Goal: Download file/media

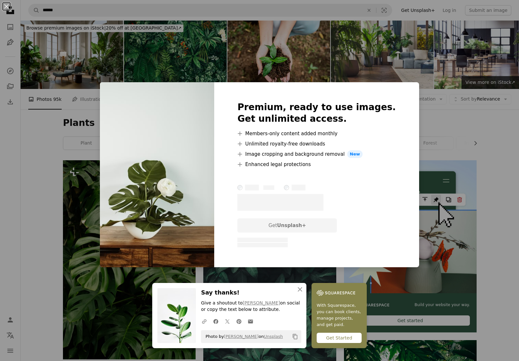
scroll to position [2166, 0]
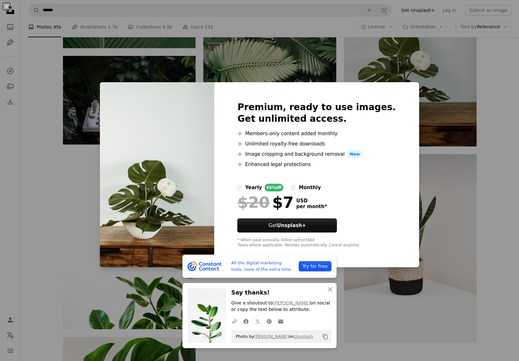
click at [432, 143] on div "An X shape All the digital marketing tools, none of the extra time. Try for Fre…" at bounding box center [259, 180] width 519 height 361
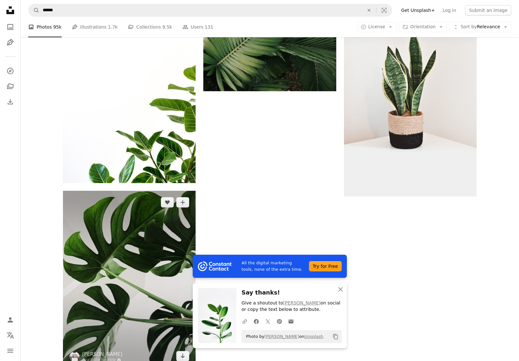
scroll to position [2316, 0]
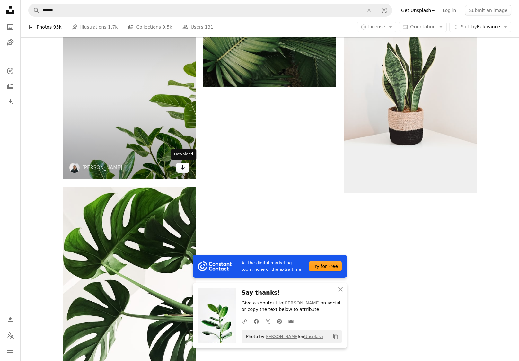
click at [184, 166] on icon "Arrow pointing down" at bounding box center [182, 167] width 5 height 8
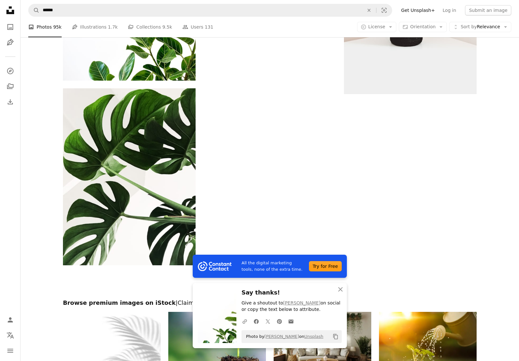
scroll to position [2419, 0]
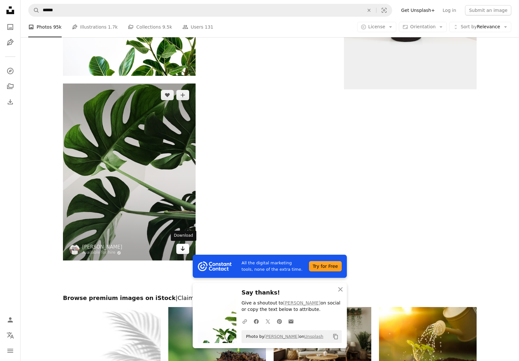
click at [182, 248] on icon "Arrow pointing down" at bounding box center [182, 249] width 5 height 8
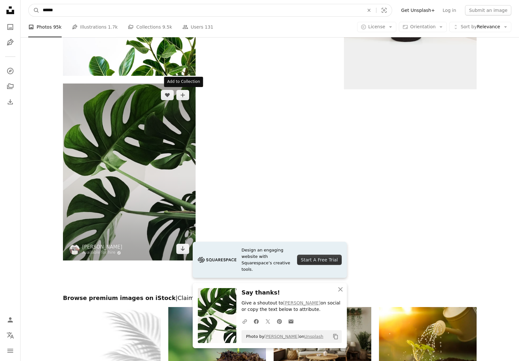
click at [150, 10] on input "******" at bounding box center [200, 10] width 322 height 12
click at [150, 10] on input "*****" at bounding box center [200, 10] width 322 height 12
type input "**********"
click at [34, 10] on button "A magnifying glass" at bounding box center [34, 10] width 11 height 12
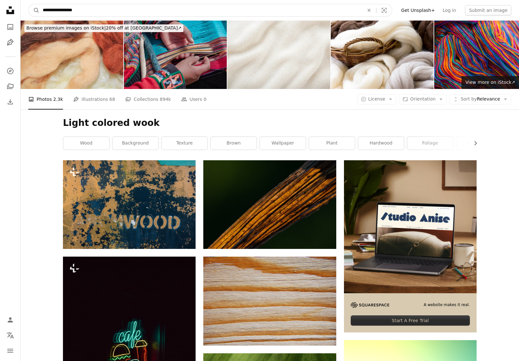
click at [83, 14] on input "**********" at bounding box center [200, 10] width 322 height 12
type input "**********"
click at [34, 10] on button "A magnifying glass" at bounding box center [34, 10] width 11 height 12
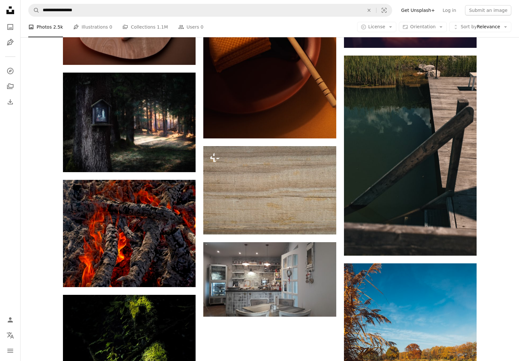
scroll to position [690, 0]
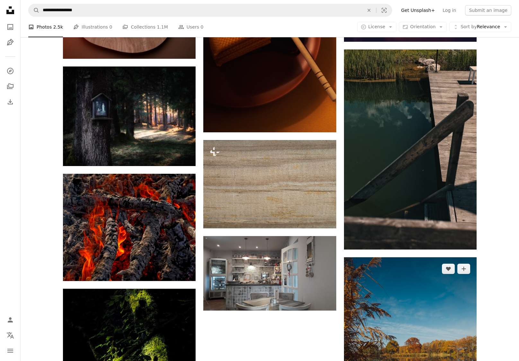
click at [283, 206] on img at bounding box center [269, 184] width 133 height 88
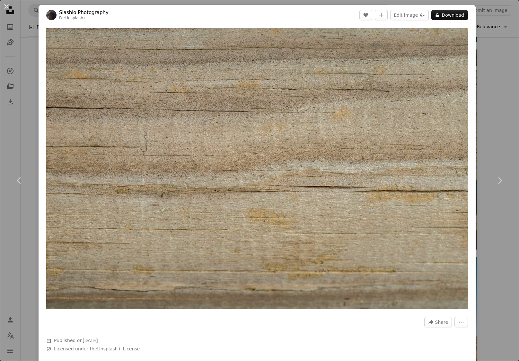
click at [501, 40] on div "An X shape Chevron left Chevron right Slashio Photography For Unsplash+ A heart…" at bounding box center [259, 180] width 519 height 361
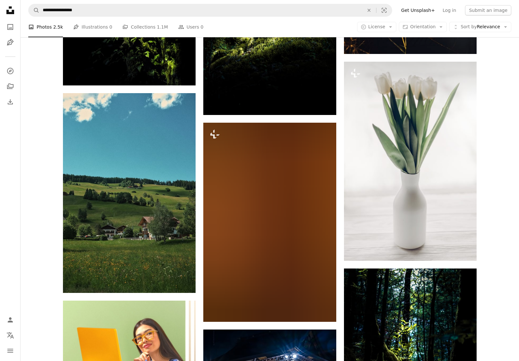
scroll to position [1092, 0]
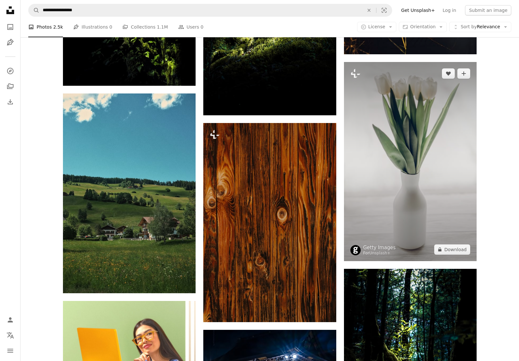
click at [412, 196] on img at bounding box center [410, 161] width 133 height 199
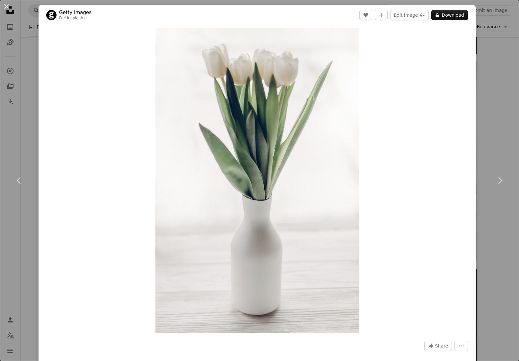
click at [492, 85] on div "An X shape Chevron left Chevron right Getty Images For Unsplash+ A heart A plus…" at bounding box center [259, 180] width 519 height 361
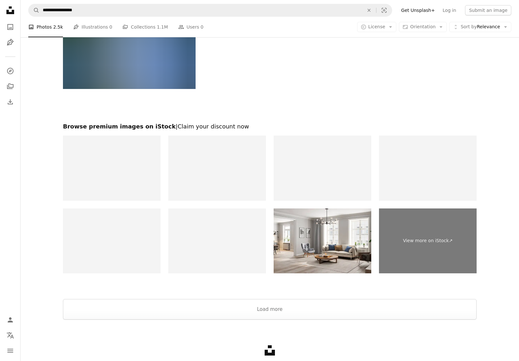
scroll to position [2300, 0]
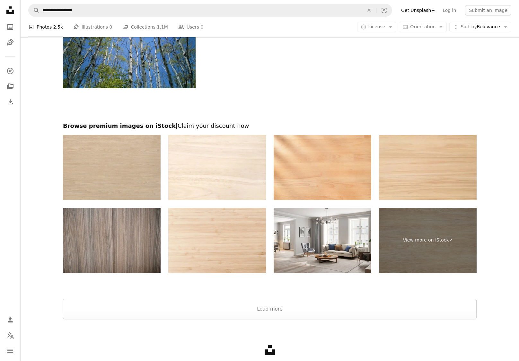
click at [127, 182] on img at bounding box center [112, 167] width 98 height 65
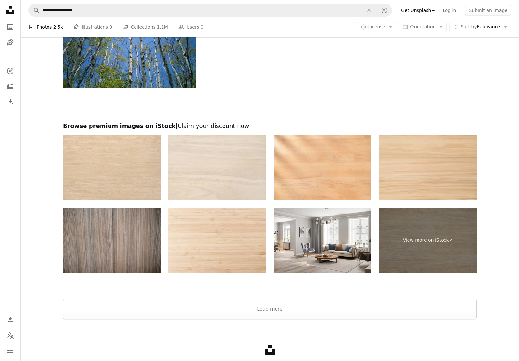
click at [223, 182] on img at bounding box center [217, 167] width 98 height 65
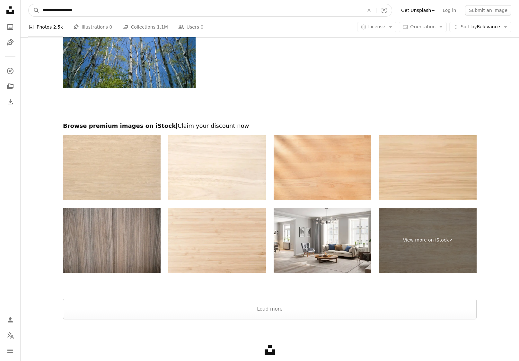
click at [59, 10] on input "**********" at bounding box center [200, 10] width 322 height 12
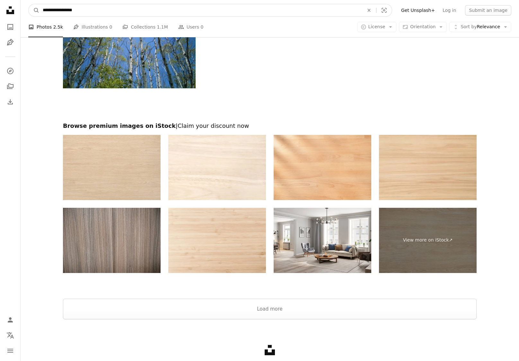
click at [59, 10] on input "**********" at bounding box center [200, 10] width 322 height 12
type input "*****"
click at [34, 10] on button "A magnifying glass" at bounding box center [34, 10] width 11 height 12
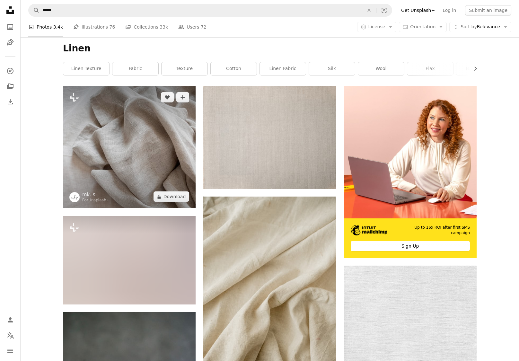
scroll to position [80, 0]
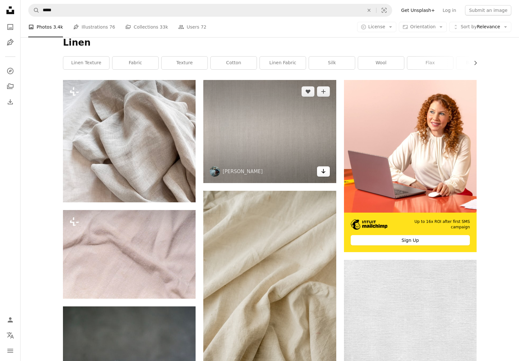
click at [323, 172] on icon "Download" at bounding box center [323, 171] width 4 height 4
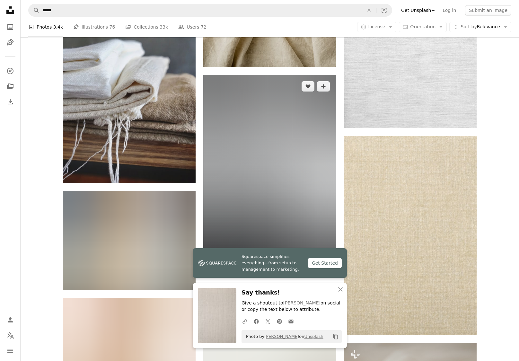
scroll to position [407, 0]
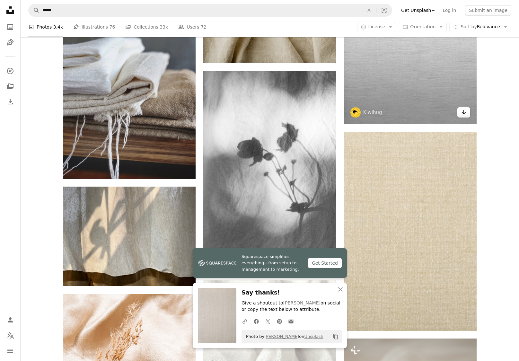
click at [463, 112] on icon "Download" at bounding box center [464, 112] width 4 height 4
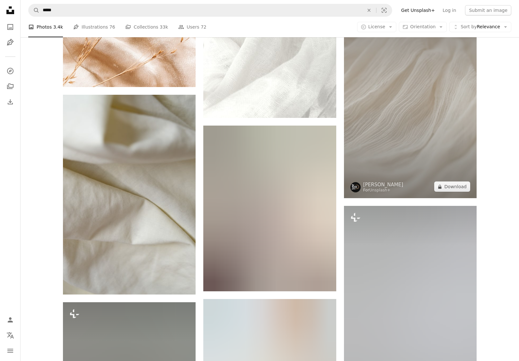
scroll to position [746, 0]
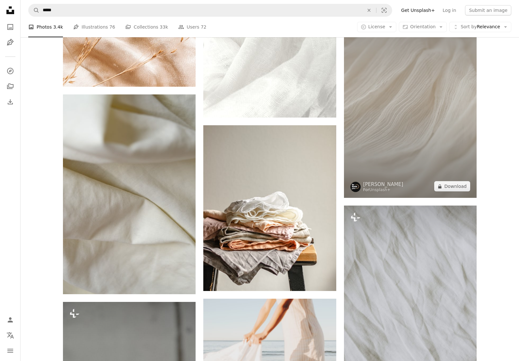
click at [406, 136] on img at bounding box center [410, 98] width 133 height 199
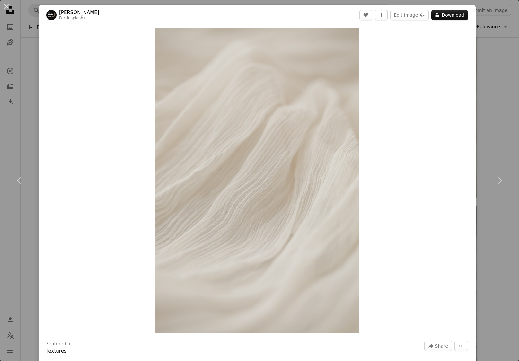
click at [494, 68] on div "An X shape Chevron left Chevron right [PERSON_NAME] For Unsplash+ A heart A plu…" at bounding box center [259, 180] width 519 height 361
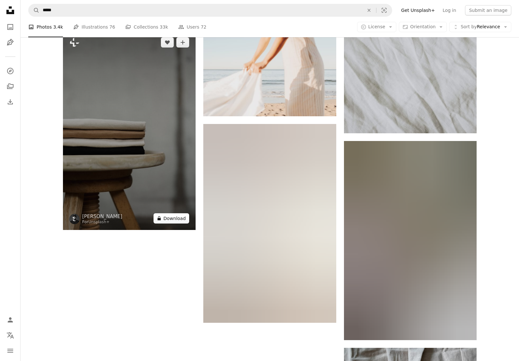
scroll to position [1018, 0]
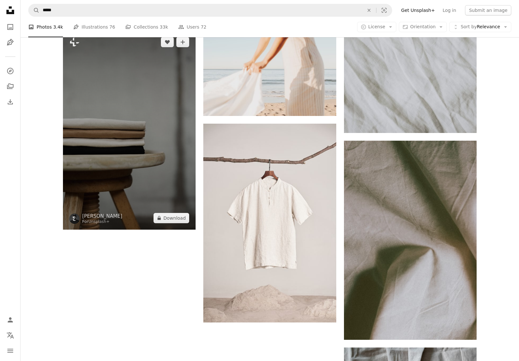
click at [136, 161] on img at bounding box center [129, 130] width 133 height 199
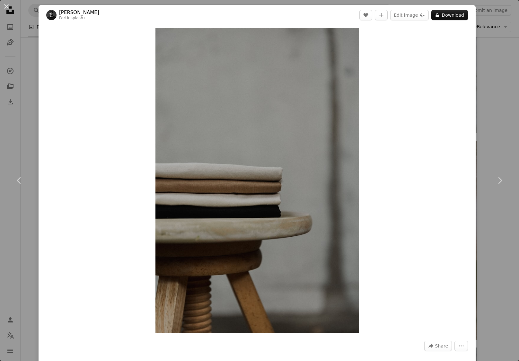
click at [506, 62] on div "An X shape Chevron left Chevron right [PERSON_NAME] For Unsplash+ A heart A plu…" at bounding box center [259, 180] width 519 height 361
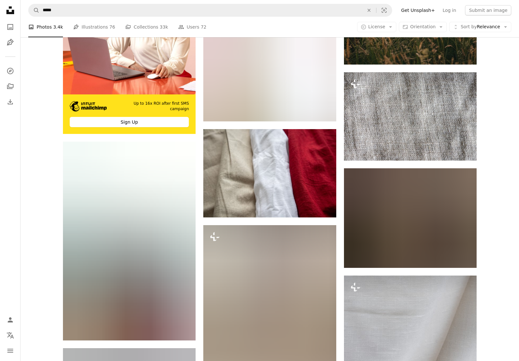
scroll to position [1804, 0]
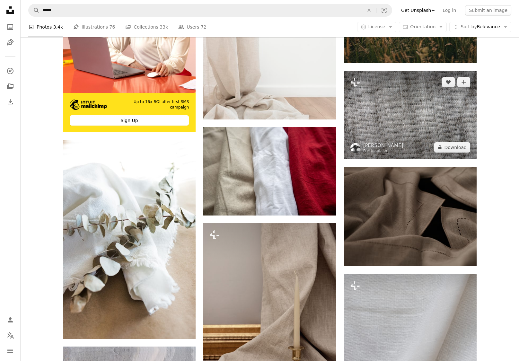
click at [419, 123] on img at bounding box center [410, 115] width 133 height 88
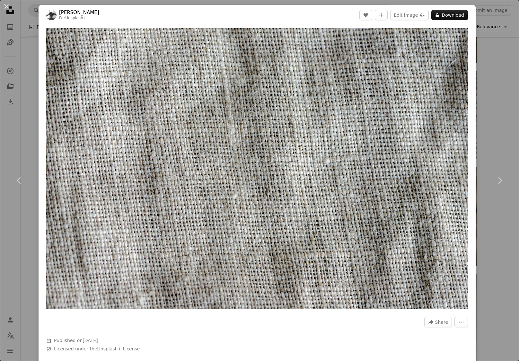
click at [485, 57] on div "An X shape Chevron left Chevron right [PERSON_NAME] For Unsplash+ A heart A plu…" at bounding box center [259, 180] width 519 height 361
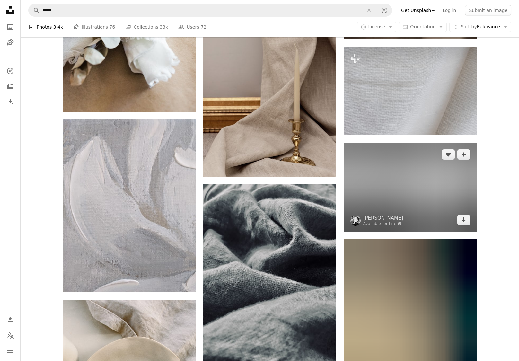
scroll to position [2032, 0]
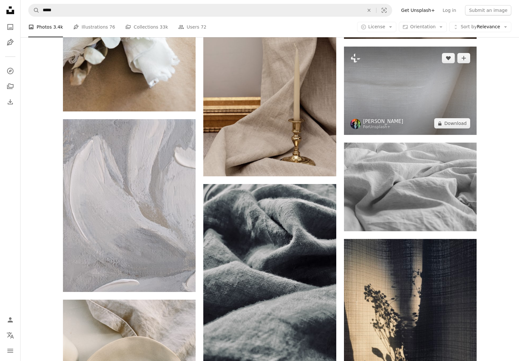
click at [402, 119] on link "[PERSON_NAME]" at bounding box center [383, 121] width 40 height 6
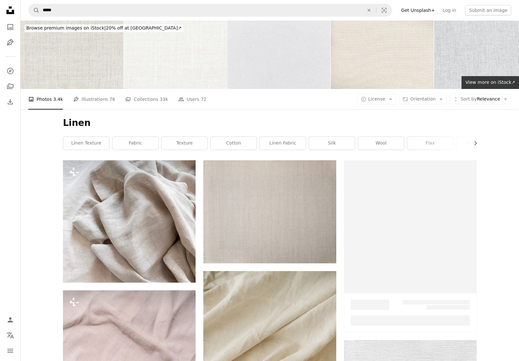
scroll to position [2032, 0]
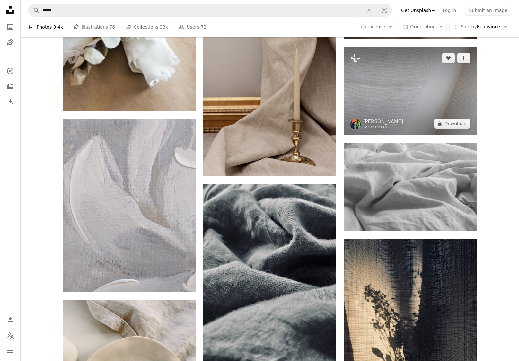
click at [428, 89] on img at bounding box center [410, 91] width 133 height 88
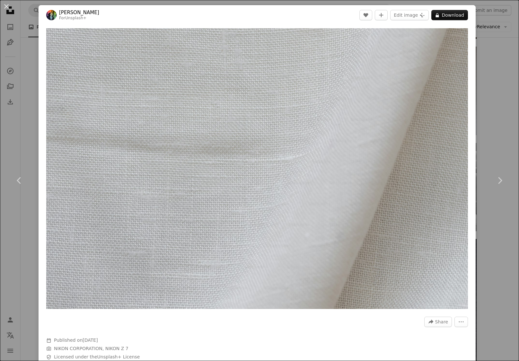
click at [492, 72] on div "An X shape Chevron left Chevron right [PERSON_NAME] For Unsplash+ A heart A plu…" at bounding box center [259, 180] width 519 height 361
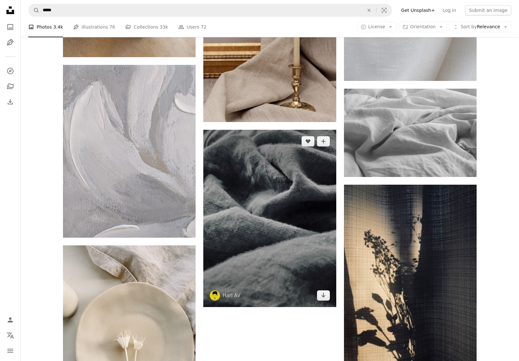
scroll to position [2071, 0]
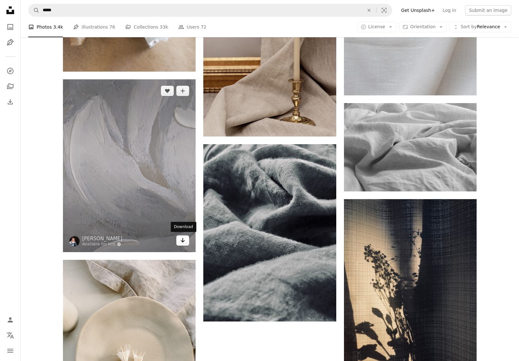
click at [181, 240] on icon "Arrow pointing down" at bounding box center [182, 240] width 5 height 8
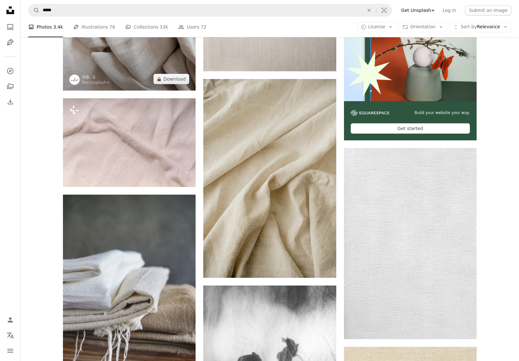
scroll to position [99, 0]
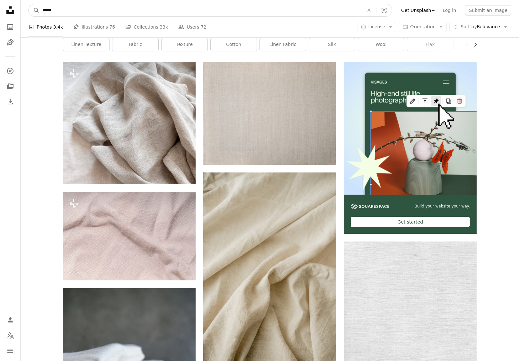
click at [87, 8] on input "*****" at bounding box center [200, 10] width 322 height 12
type input "**********"
click at [34, 10] on button "A magnifying glass" at bounding box center [34, 10] width 11 height 12
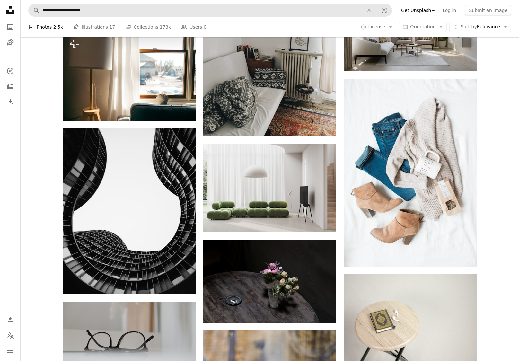
scroll to position [543, 0]
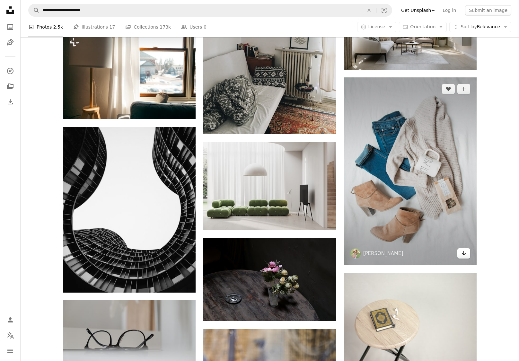
click at [464, 251] on icon "Arrow pointing down" at bounding box center [463, 253] width 5 height 8
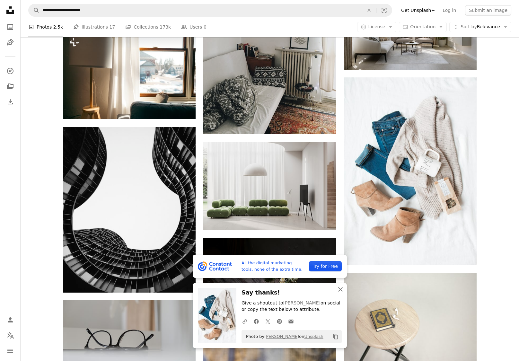
click at [341, 291] on icon "button" at bounding box center [340, 289] width 4 height 4
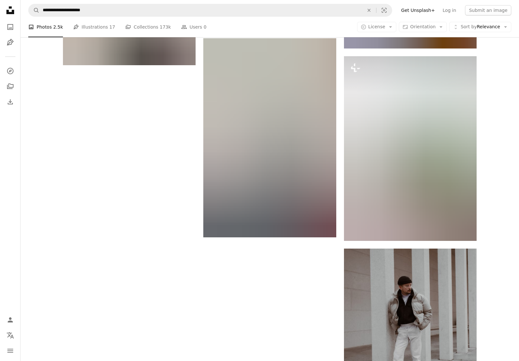
scroll to position [1038, 0]
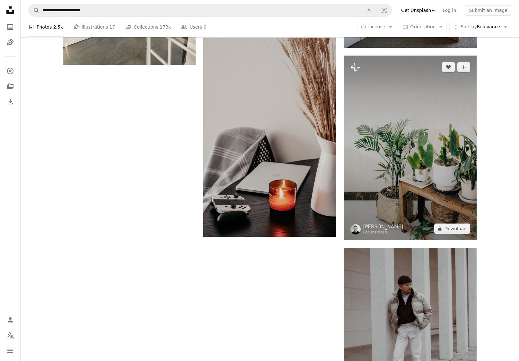
click at [414, 177] on img at bounding box center [410, 148] width 133 height 185
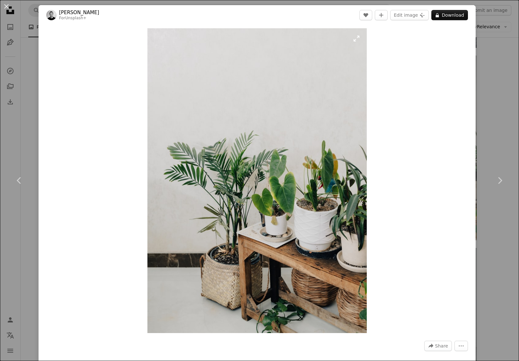
click at [286, 148] on img "Zoom in on this image" at bounding box center [256, 180] width 219 height 305
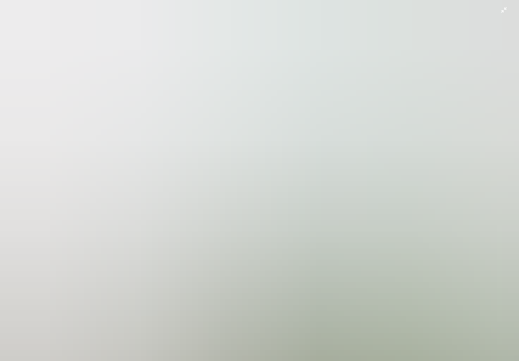
scroll to position [181, 0]
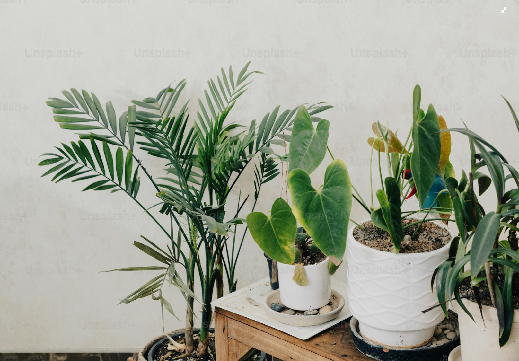
click at [282, 160] on img "Zoom out on this image" at bounding box center [259, 180] width 519 height 723
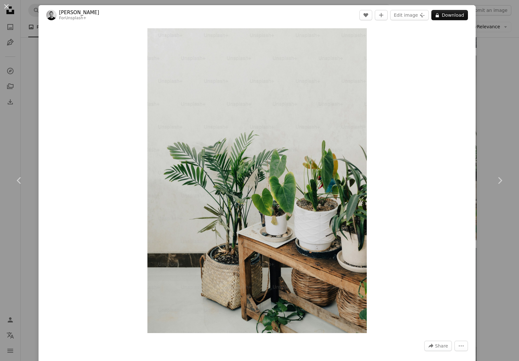
click at [509, 61] on div "An X shape Chevron left Chevron right [PERSON_NAME] For Unsplash+ A heart A plu…" at bounding box center [259, 180] width 519 height 361
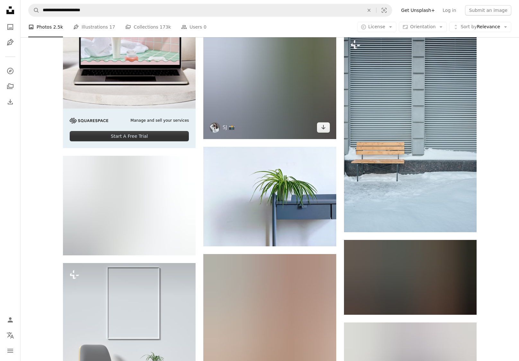
scroll to position [1732, 0]
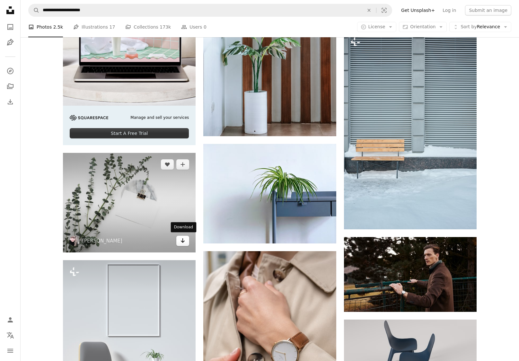
click at [181, 239] on icon "Arrow pointing down" at bounding box center [182, 241] width 5 height 8
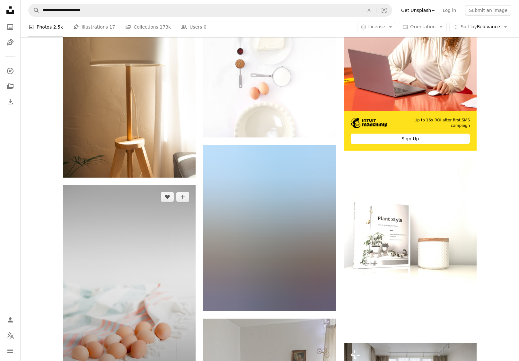
scroll to position [137, 0]
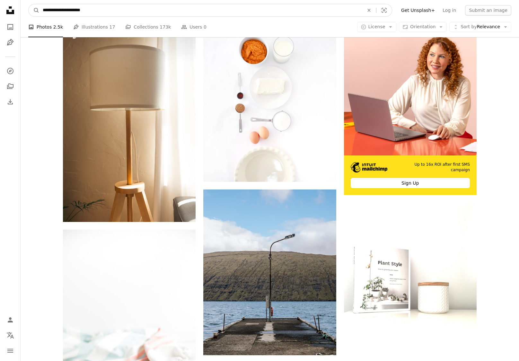
click at [81, 11] on input "**********" at bounding box center [200, 10] width 322 height 12
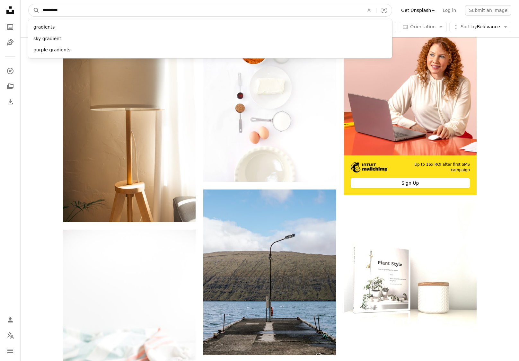
type input "**********"
click at [34, 10] on button "A magnifying glass" at bounding box center [34, 10] width 11 height 12
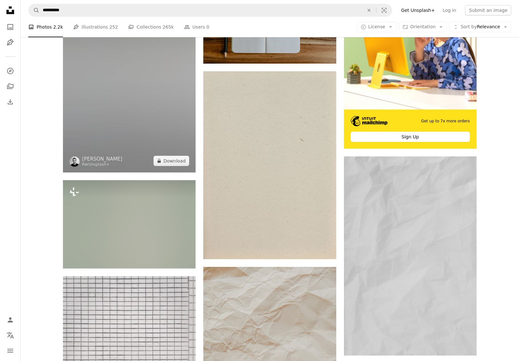
scroll to position [186, 0]
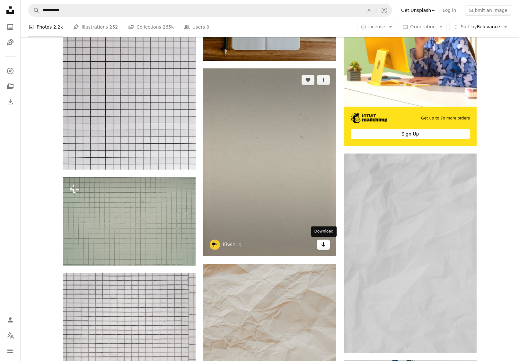
click at [323, 244] on icon "Download" at bounding box center [323, 244] width 4 height 4
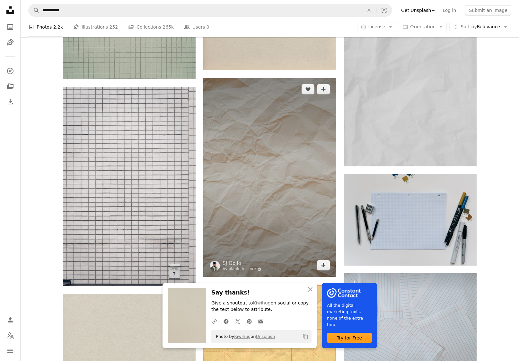
scroll to position [376, 0]
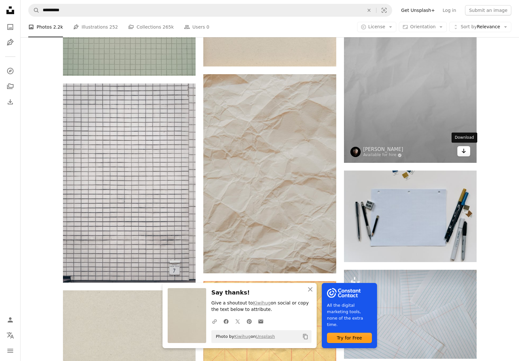
click at [464, 151] on icon "Download" at bounding box center [464, 151] width 4 height 4
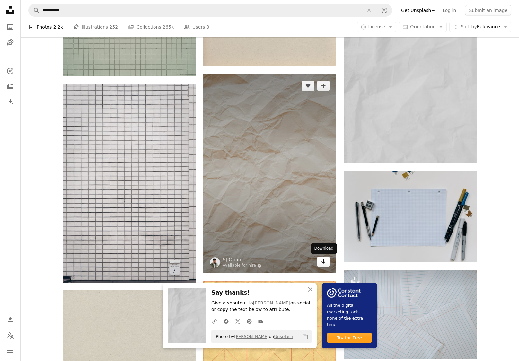
click at [323, 261] on icon "Download" at bounding box center [323, 261] width 4 height 4
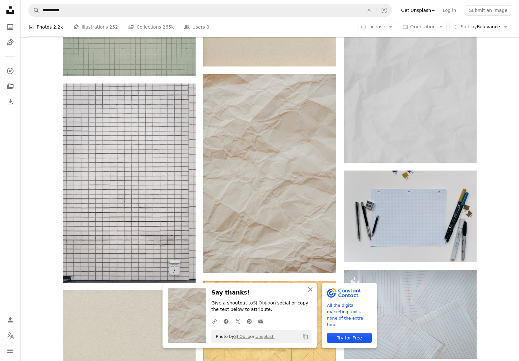
click at [310, 290] on icon "button" at bounding box center [310, 289] width 4 height 4
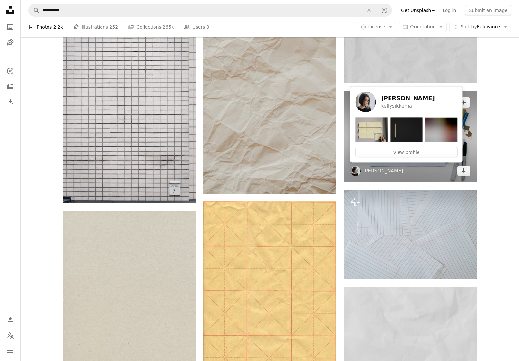
scroll to position [456, 0]
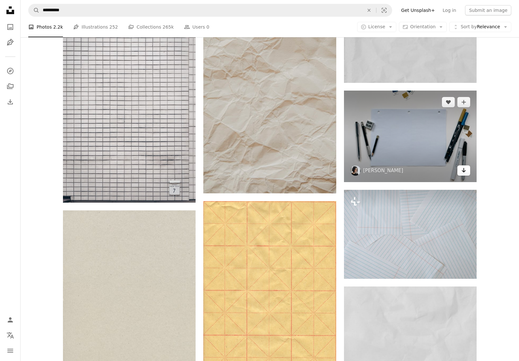
click at [465, 169] on icon "Arrow pointing down" at bounding box center [463, 170] width 5 height 8
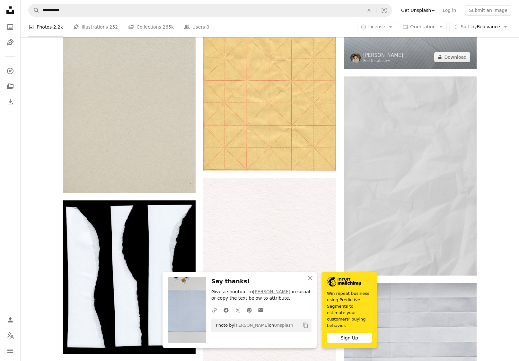
scroll to position [666, 0]
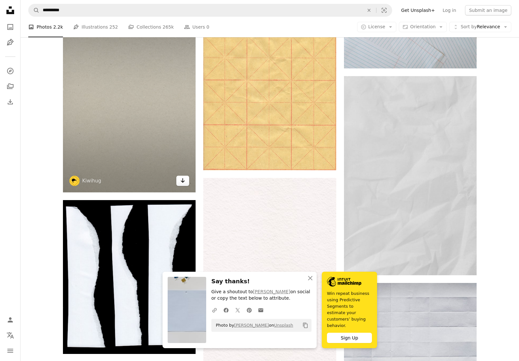
click at [183, 182] on icon "Download" at bounding box center [183, 180] width 4 height 4
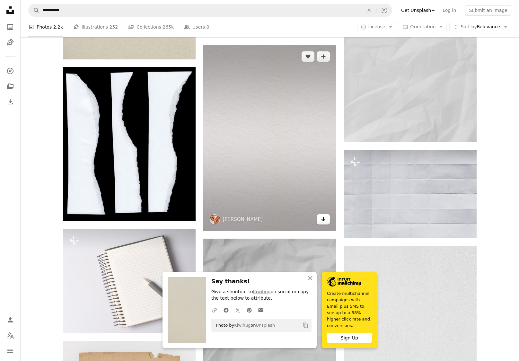
scroll to position [800, 0]
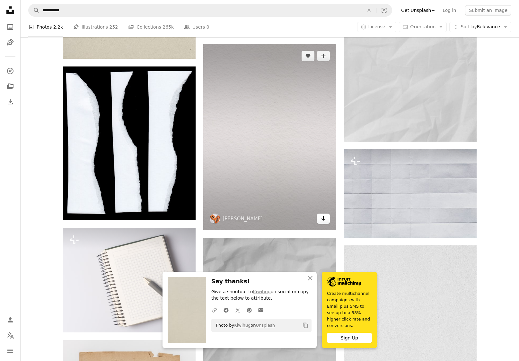
click at [321, 218] on icon "Download" at bounding box center [323, 218] width 4 height 4
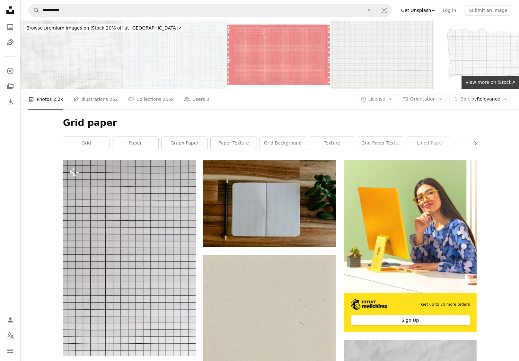
scroll to position [0, 0]
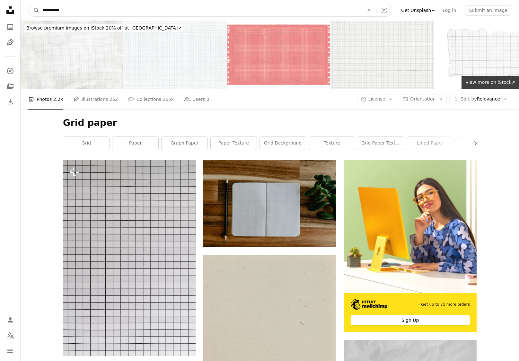
click at [42, 9] on input "**********" at bounding box center [200, 10] width 322 height 12
type input "**********"
click at [34, 10] on button "A magnifying glass" at bounding box center [34, 10] width 11 height 12
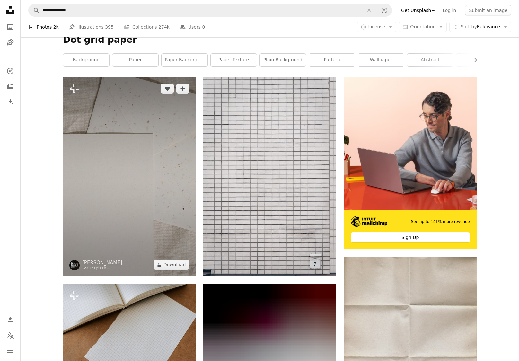
scroll to position [64, 0]
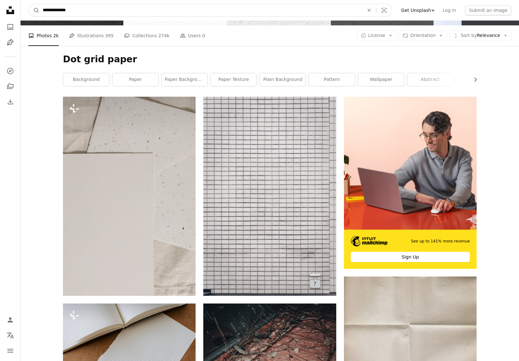
click at [49, 12] on input "**********" at bounding box center [200, 10] width 322 height 12
type input "*"
type input "*****"
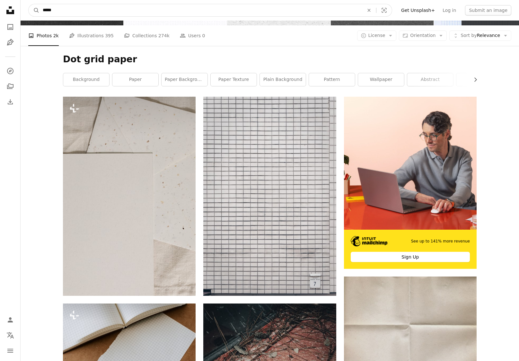
click at [34, 10] on button "A magnifying glass" at bounding box center [34, 10] width 11 height 12
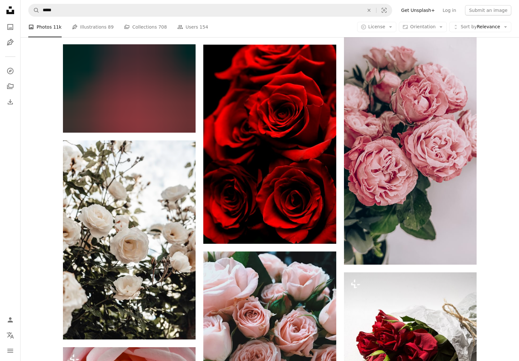
scroll to position [420, 0]
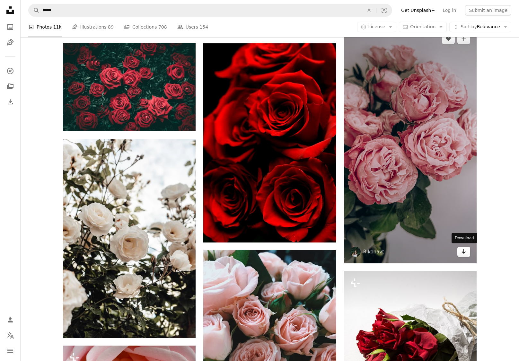
click at [466, 249] on link "Arrow pointing down" at bounding box center [463, 252] width 13 height 10
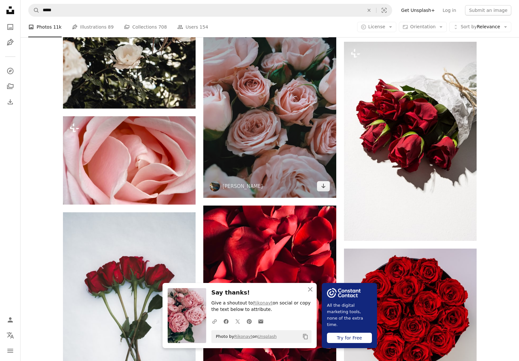
scroll to position [656, 0]
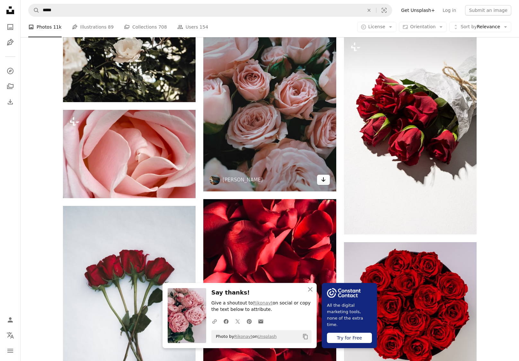
click at [322, 178] on icon "Arrow pointing down" at bounding box center [323, 180] width 5 height 8
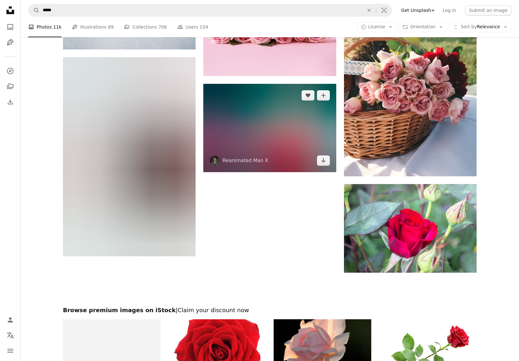
scroll to position [1054, 0]
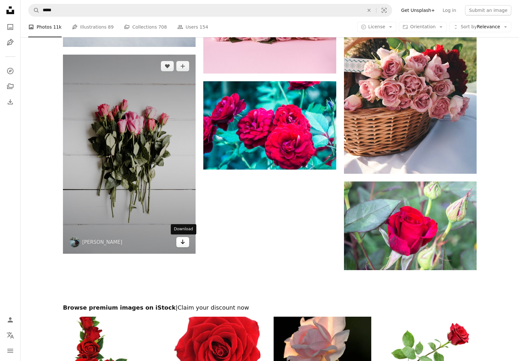
click at [182, 240] on icon "Arrow pointing down" at bounding box center [182, 242] width 5 height 8
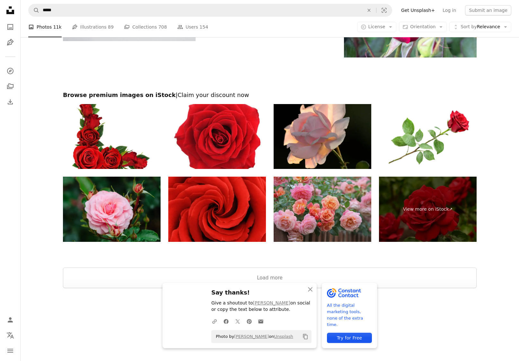
scroll to position [1266, 0]
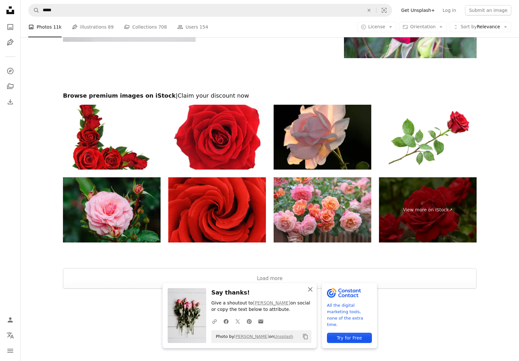
click at [308, 288] on icon "button" at bounding box center [310, 289] width 4 height 4
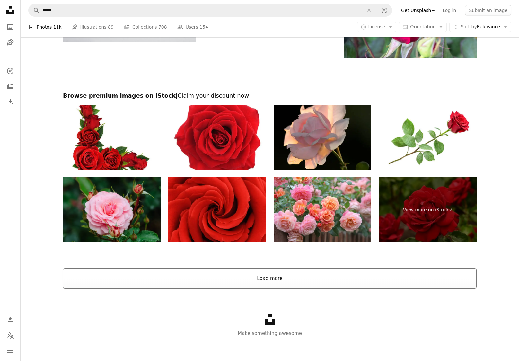
click at [270, 278] on button "Load more" at bounding box center [270, 278] width 414 height 21
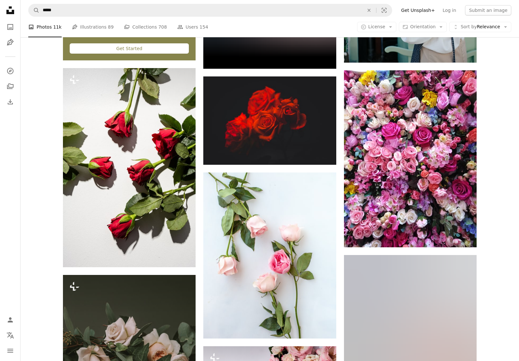
scroll to position [1961, 0]
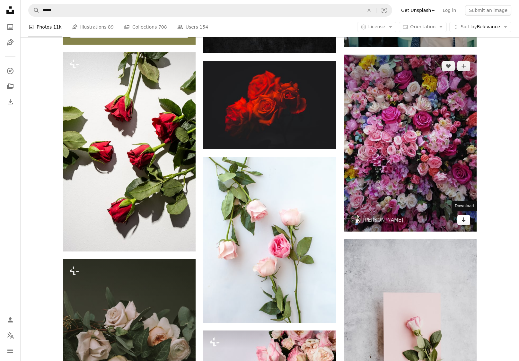
click at [463, 217] on icon "Arrow pointing down" at bounding box center [463, 220] width 5 height 8
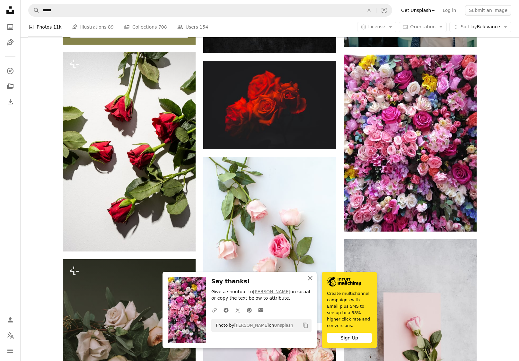
click at [310, 282] on icon "An X shape" at bounding box center [310, 278] width 8 height 8
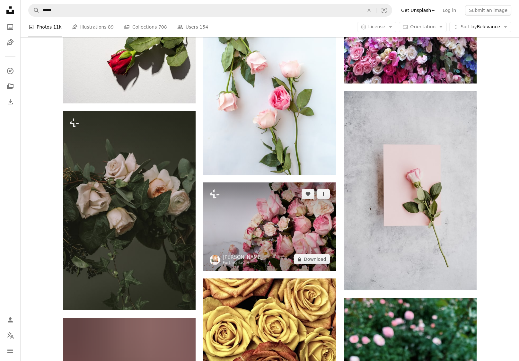
scroll to position [2110, 0]
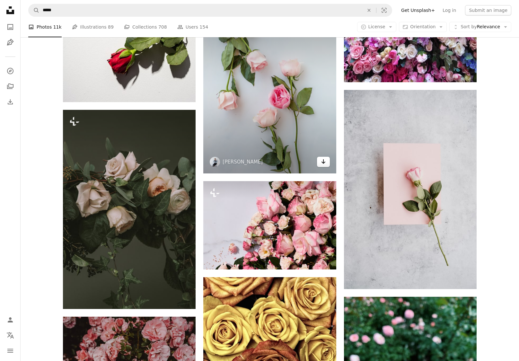
click at [323, 162] on icon "Download" at bounding box center [323, 161] width 4 height 4
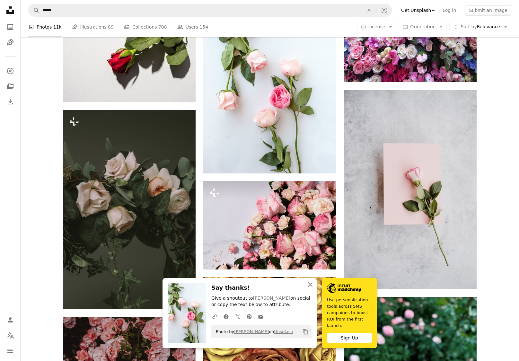
click at [311, 285] on icon "button" at bounding box center [310, 284] width 4 height 4
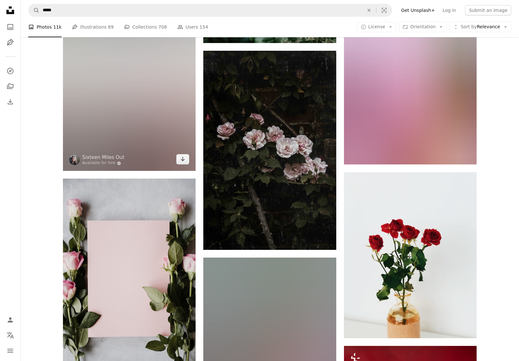
scroll to position [4895, 0]
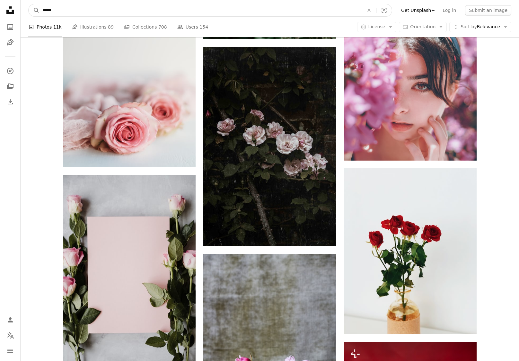
click at [51, 8] on input "*****" at bounding box center [200, 10] width 322 height 12
type input "**********"
click at [34, 10] on button "A magnifying glass" at bounding box center [34, 10] width 11 height 12
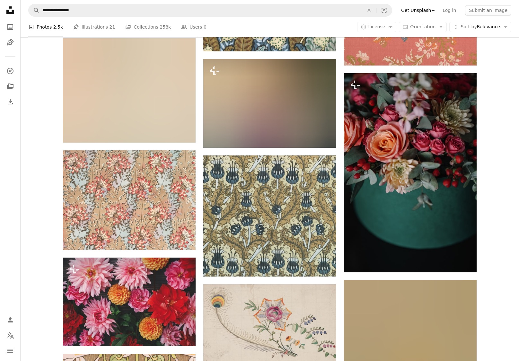
scroll to position [456, 0]
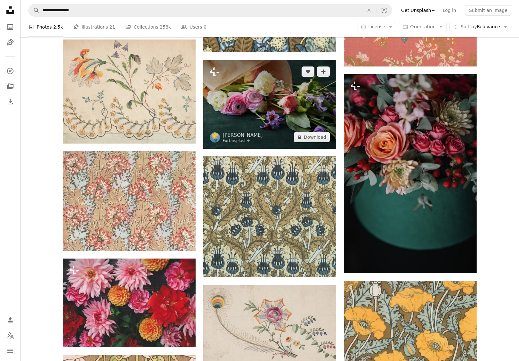
click at [279, 112] on img at bounding box center [269, 104] width 133 height 88
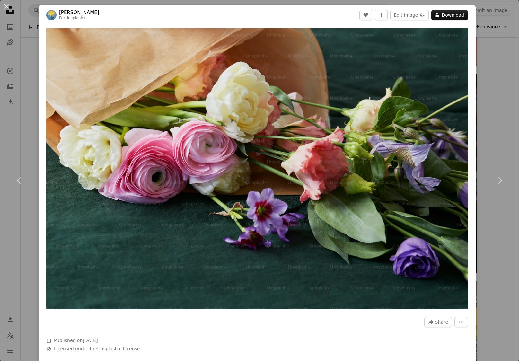
click at [26, 144] on div "An X shape Chevron left Chevron right [PERSON_NAME] For Unsplash+ A heart A plu…" at bounding box center [259, 180] width 519 height 361
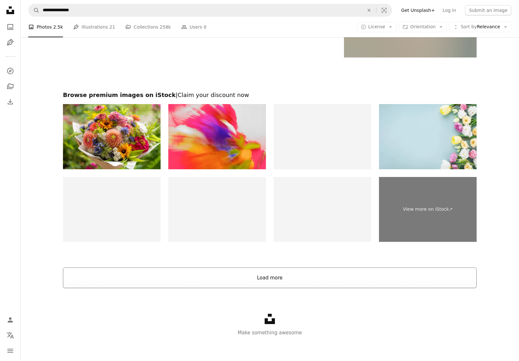
scroll to position [1274, 0]
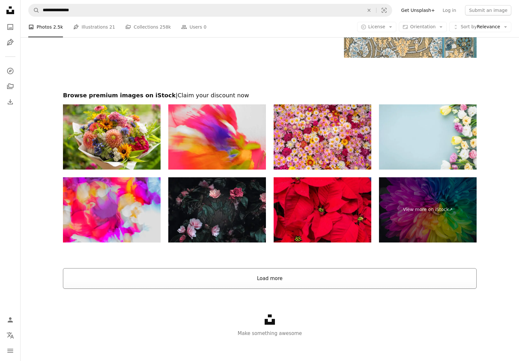
click at [268, 276] on button "Load more" at bounding box center [270, 278] width 414 height 21
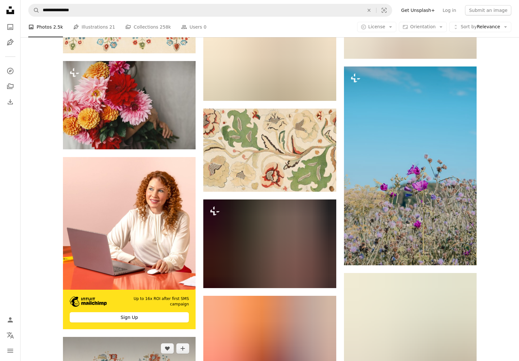
scroll to position [1350, 0]
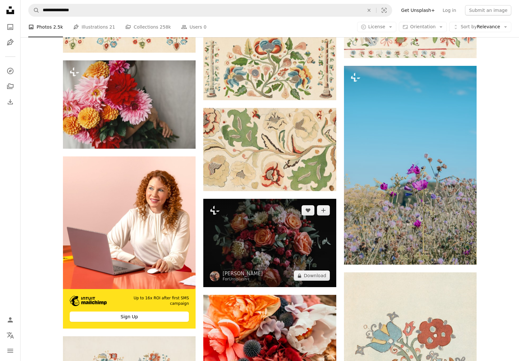
click at [273, 238] on img at bounding box center [269, 243] width 133 height 88
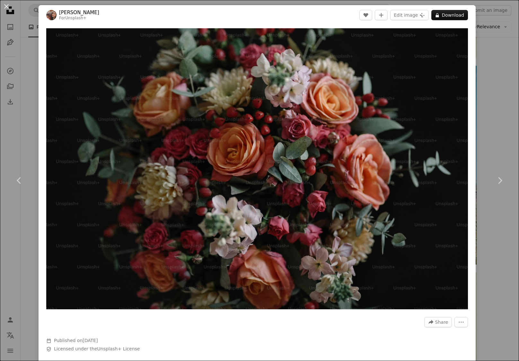
click at [25, 126] on div "An X shape Chevron left Chevron right [PERSON_NAME] For Unsplash+ A heart A plu…" at bounding box center [259, 180] width 519 height 361
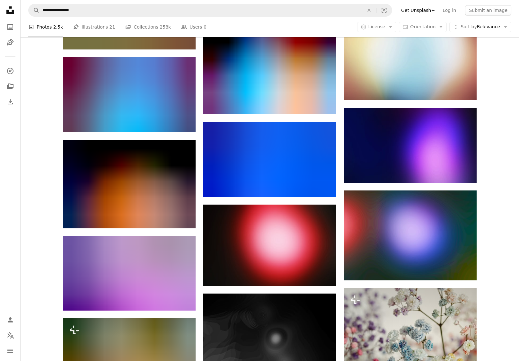
scroll to position [6556, 0]
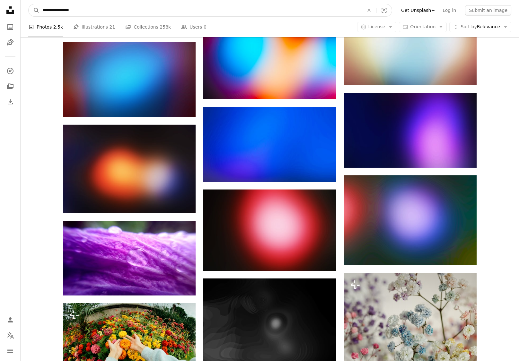
click at [80, 13] on input "**********" at bounding box center [200, 10] width 322 height 12
type input "**********"
click at [34, 10] on button "A magnifying glass" at bounding box center [34, 10] width 11 height 12
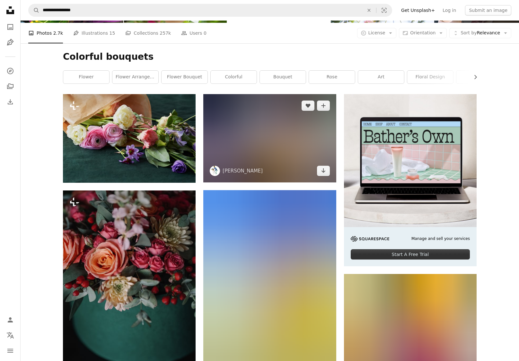
scroll to position [66, 0]
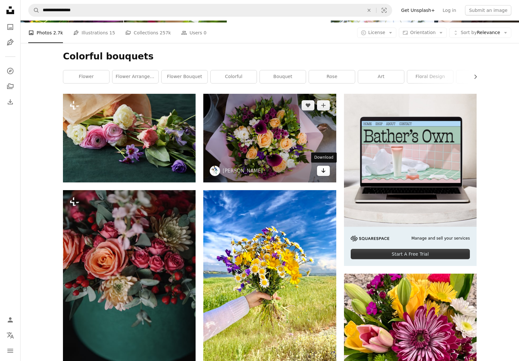
click at [323, 170] on icon "Download" at bounding box center [323, 170] width 4 height 4
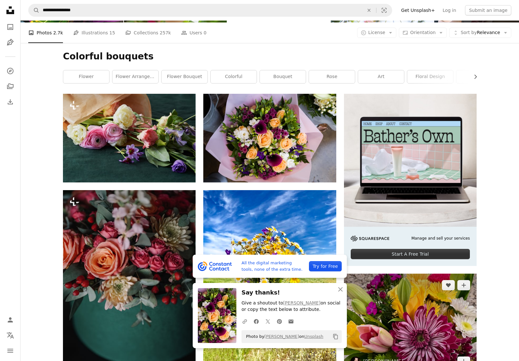
click at [427, 294] on img at bounding box center [410, 324] width 133 height 100
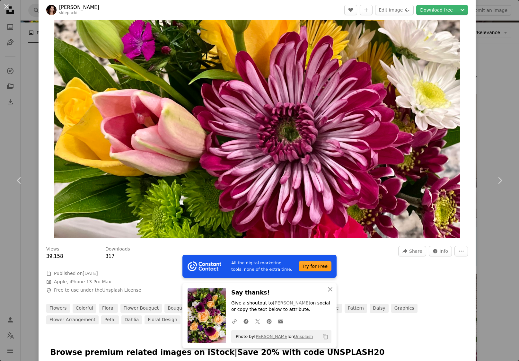
scroll to position [98, 0]
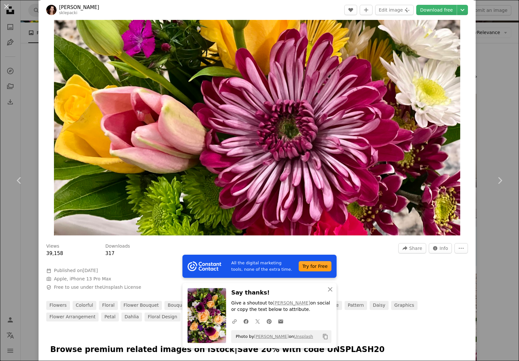
click at [497, 104] on div "An X shape Chevron left Chevron right All the digital marketing tools, none of …" at bounding box center [259, 180] width 519 height 361
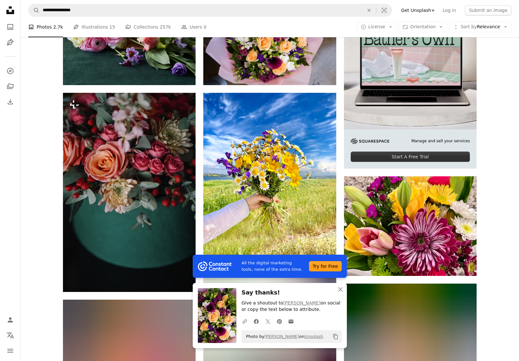
scroll to position [243, 0]
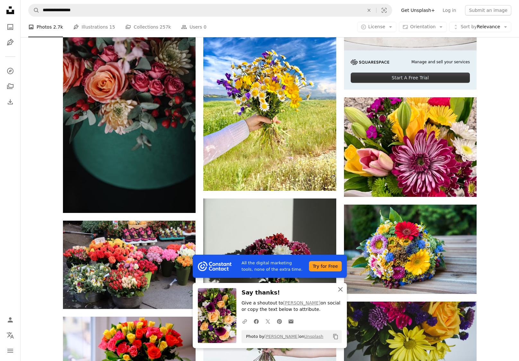
click at [340, 290] on icon "button" at bounding box center [340, 289] width 4 height 4
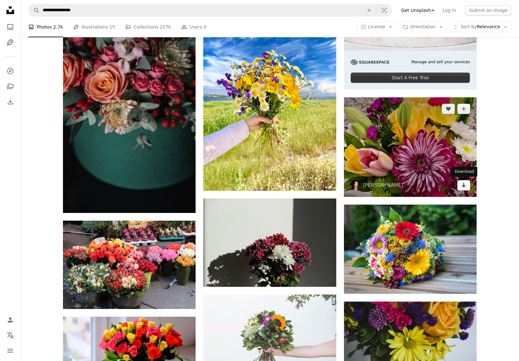
click at [464, 184] on icon "Download" at bounding box center [464, 185] width 4 height 4
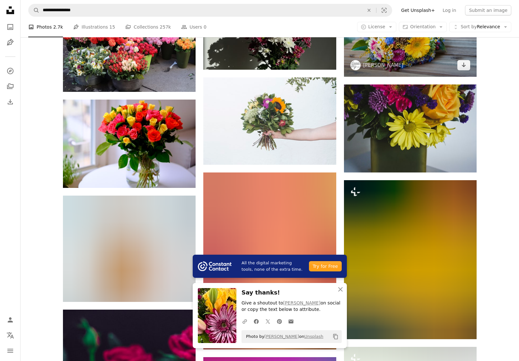
scroll to position [465, 0]
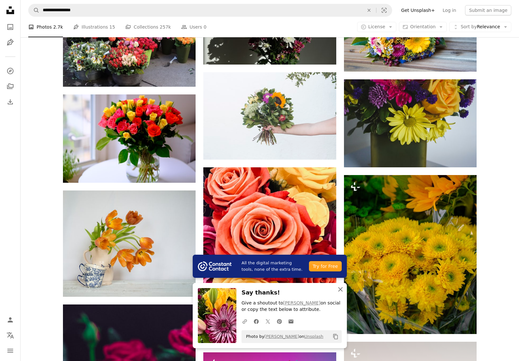
click at [340, 290] on icon "button" at bounding box center [340, 289] width 4 height 4
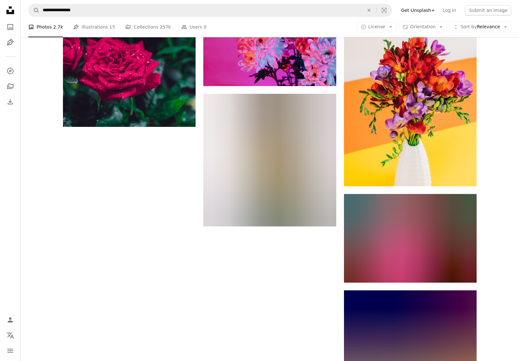
scroll to position [820, 0]
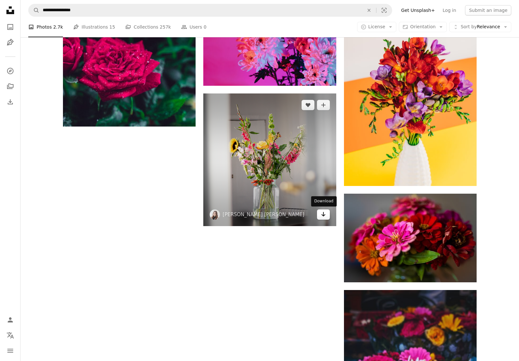
click at [323, 214] on icon "Download" at bounding box center [323, 214] width 4 height 4
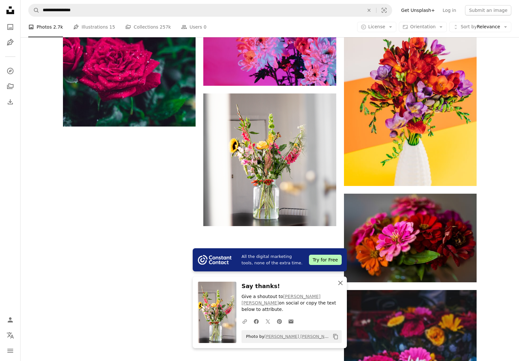
click at [341, 287] on icon "An X shape" at bounding box center [340, 283] width 8 height 8
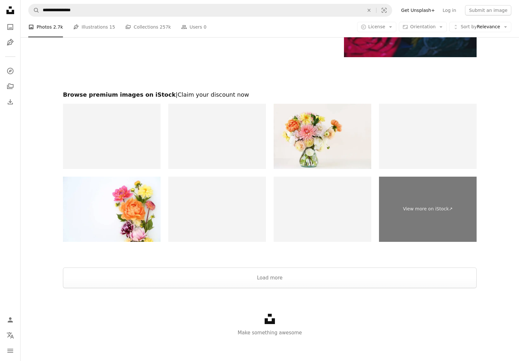
scroll to position [1318, 0]
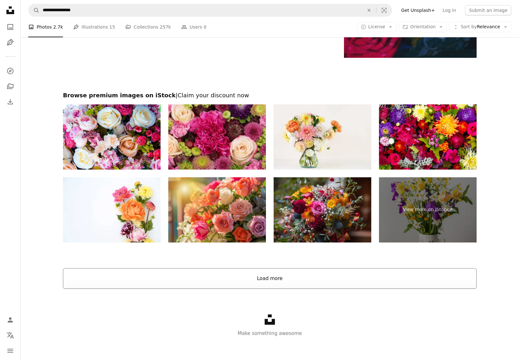
click at [270, 275] on button "Load more" at bounding box center [270, 278] width 414 height 21
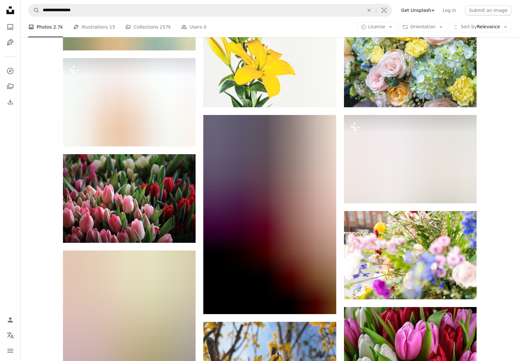
scroll to position [3142, 0]
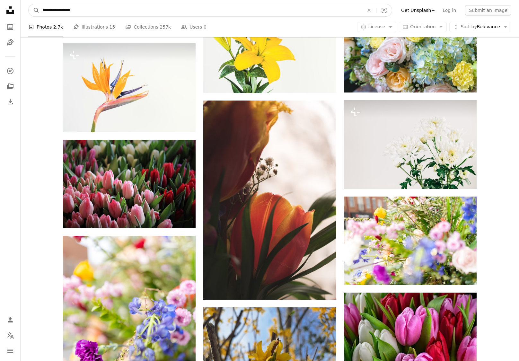
click at [57, 7] on input "**********" at bounding box center [200, 10] width 322 height 12
type input "**********"
click at [34, 10] on button "A magnifying glass" at bounding box center [34, 10] width 11 height 12
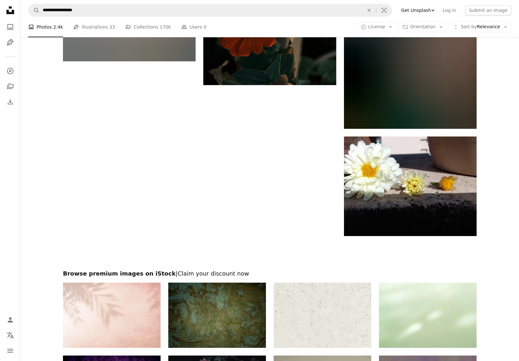
scroll to position [979, 0]
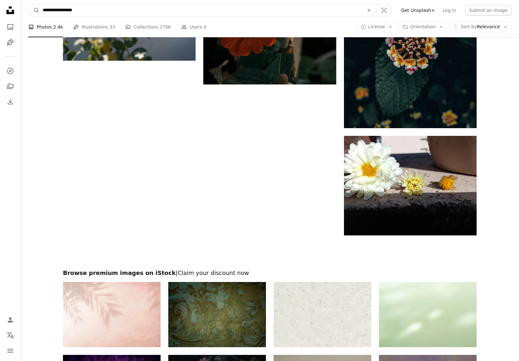
click at [74, 11] on input "**********" at bounding box center [200, 10] width 322 height 12
type input "**********"
click at [34, 10] on button "A magnifying glass" at bounding box center [34, 10] width 11 height 12
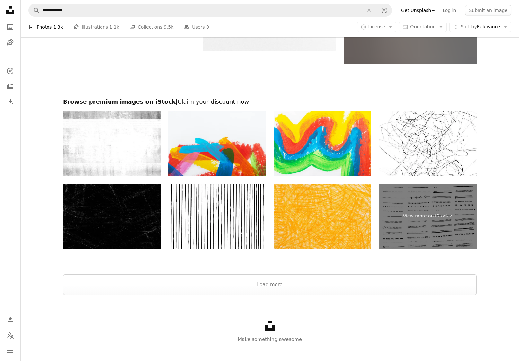
scroll to position [1185, 0]
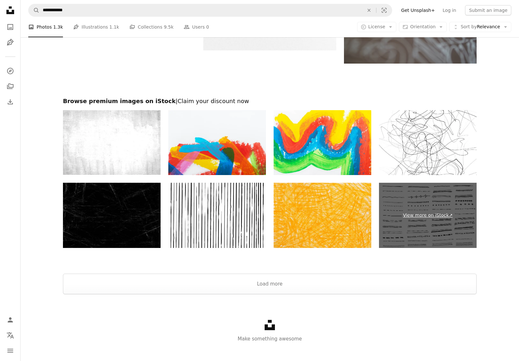
click at [421, 215] on link "View more on iStock ↗" at bounding box center [428, 215] width 98 height 65
